Goal: Information Seeking & Learning: Learn about a topic

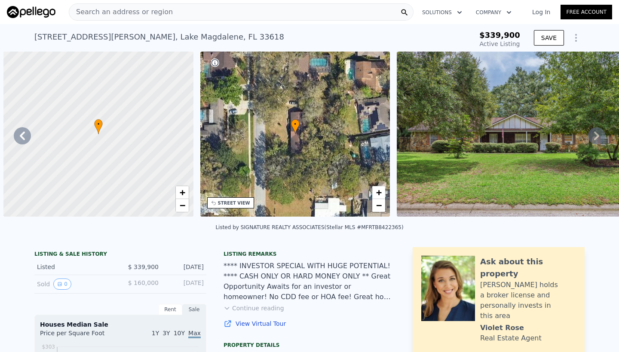
scroll to position [0, 2]
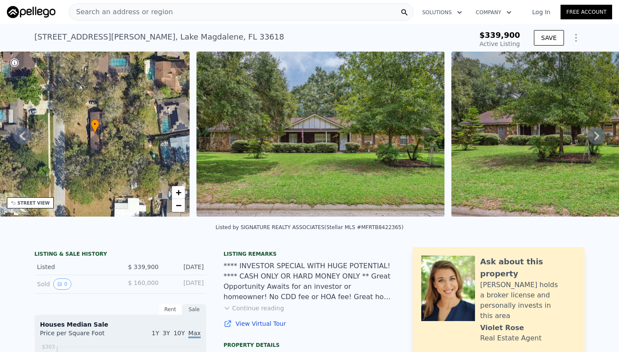
click at [115, 11] on span "Search an address or region" at bounding box center [121, 12] width 104 height 10
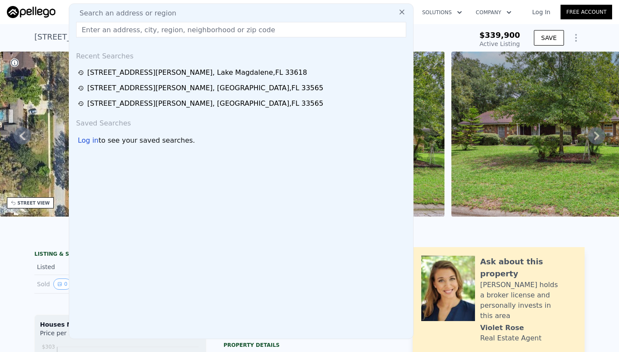
type input "$ 514,000"
type input "$ 119,049"
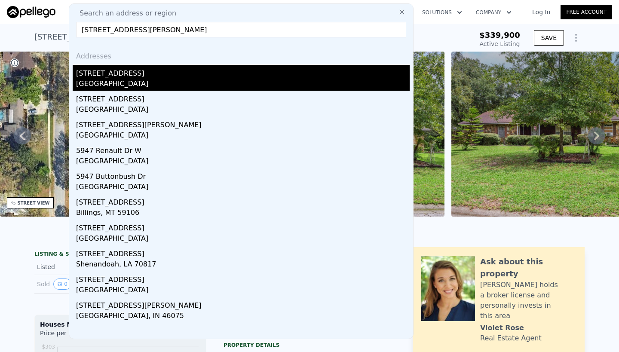
type input "[STREET_ADDRESS][PERSON_NAME]"
click at [111, 76] on div "[STREET_ADDRESS]" at bounding box center [242, 72] width 333 height 14
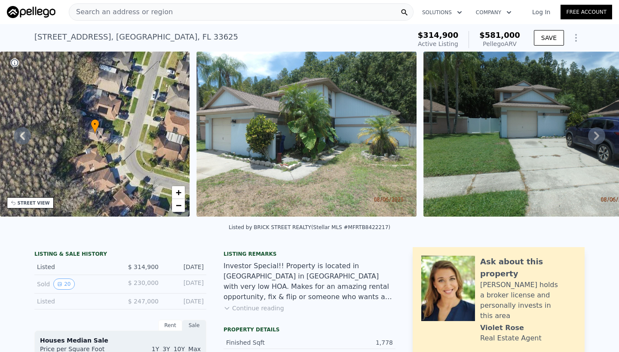
click at [353, 194] on img at bounding box center [306, 134] width 220 height 165
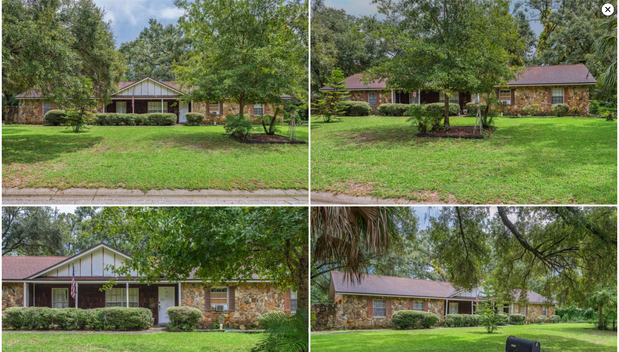
type input "$ 514,000"
type input "3"
type input "2.5"
type input "1186"
type input "2022"
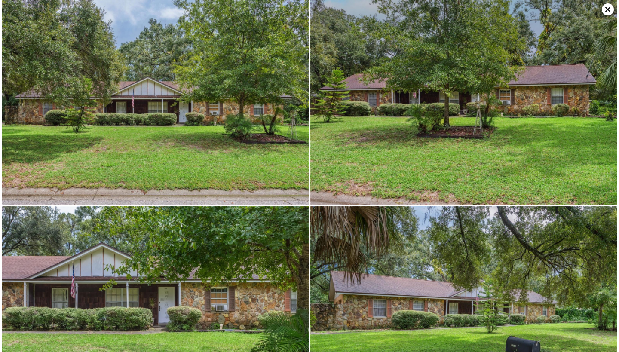
type input "5490"
type input "37314"
type input "$ 119,049"
click at [608, 9] on icon at bounding box center [608, 9] width 12 height 12
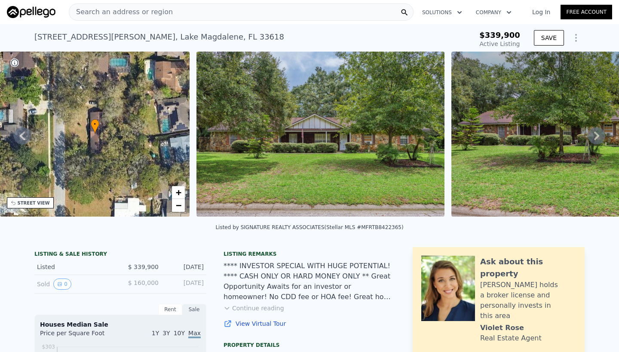
click at [164, 12] on div "Search an address or region" at bounding box center [241, 11] width 345 height 17
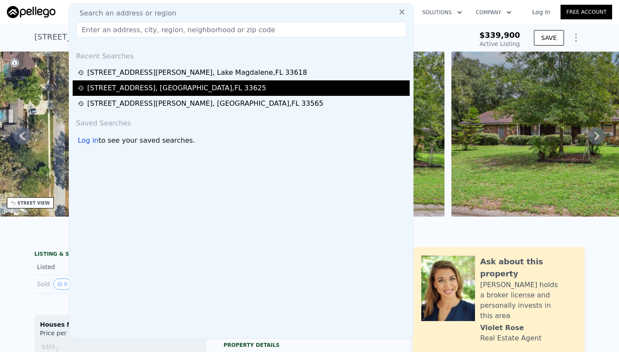
click at [162, 86] on div "[STREET_ADDRESS]" at bounding box center [176, 88] width 179 height 10
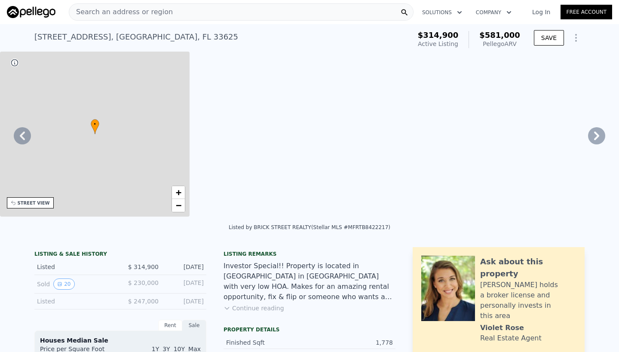
type input "$ 581,000"
type input "2"
type input "3"
type input "1278"
type input "2083"
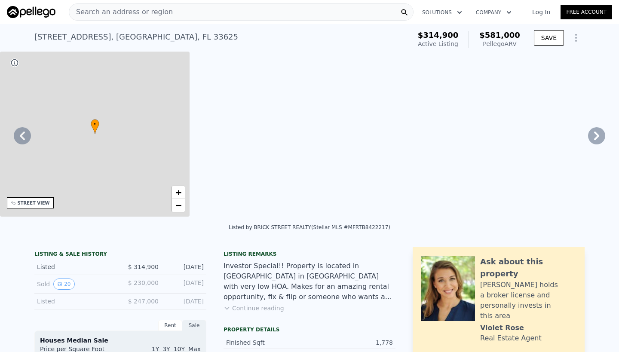
type input "7700"
type input "29878"
type input "$ 206,574"
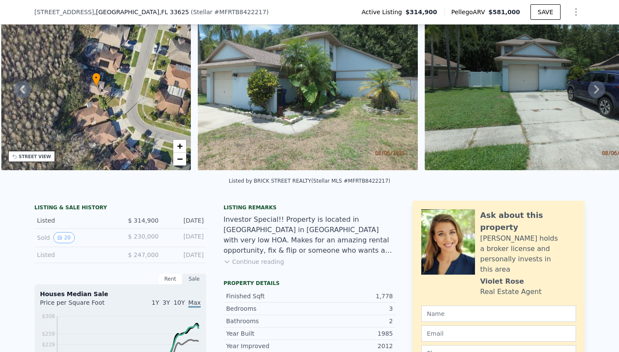
scroll to position [44, 0]
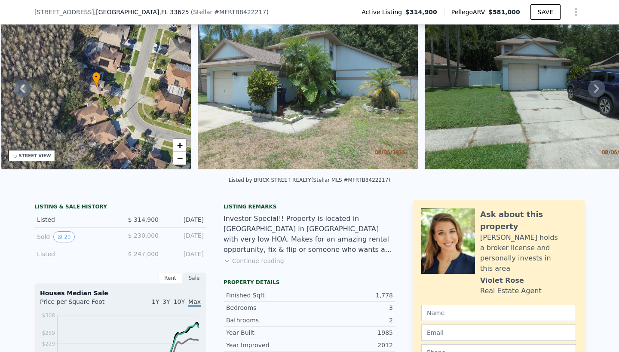
click at [104, 102] on div "• + −" at bounding box center [96, 86] width 190 height 165
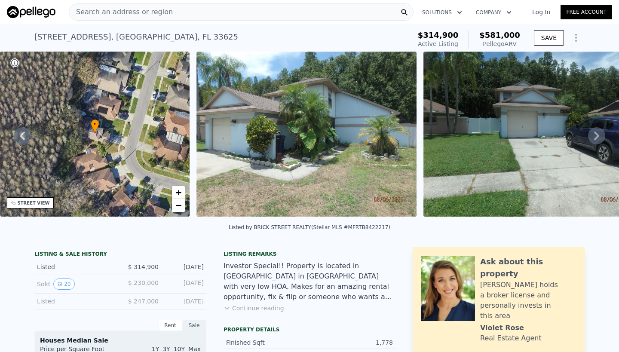
scroll to position [0, 0]
click at [110, 125] on div "• + −" at bounding box center [95, 134] width 190 height 165
click at [97, 125] on span "•" at bounding box center [95, 124] width 9 height 8
click at [38, 202] on div "STREET VIEW" at bounding box center [34, 203] width 32 height 6
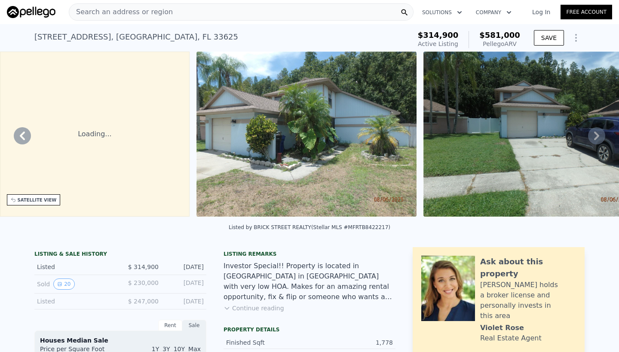
click at [24, 135] on icon at bounding box center [22, 135] width 17 height 17
